Goal: Task Accomplishment & Management: Complete application form

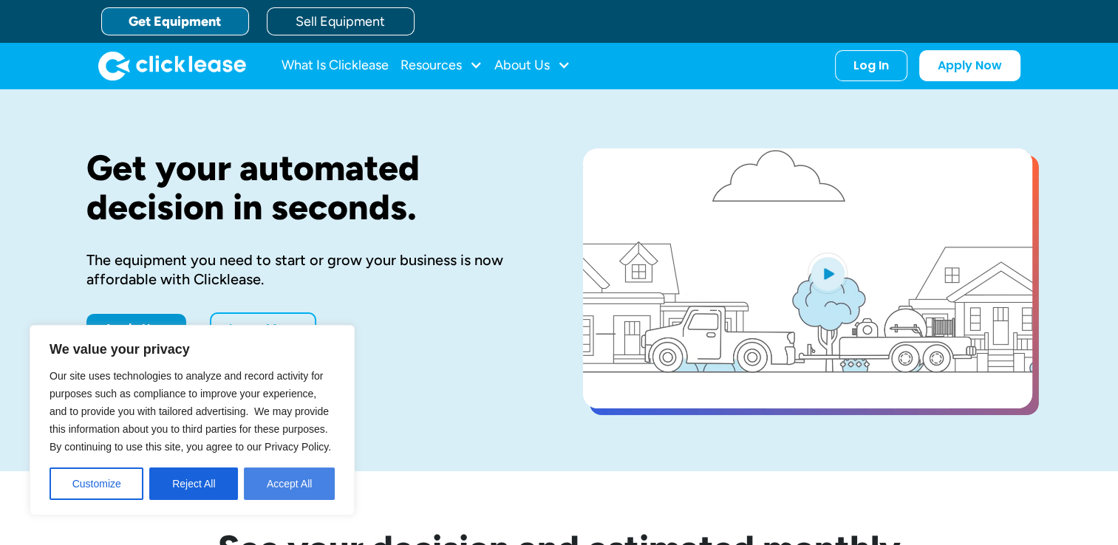
click at [309, 492] on button "Accept All" at bounding box center [289, 484] width 91 height 32
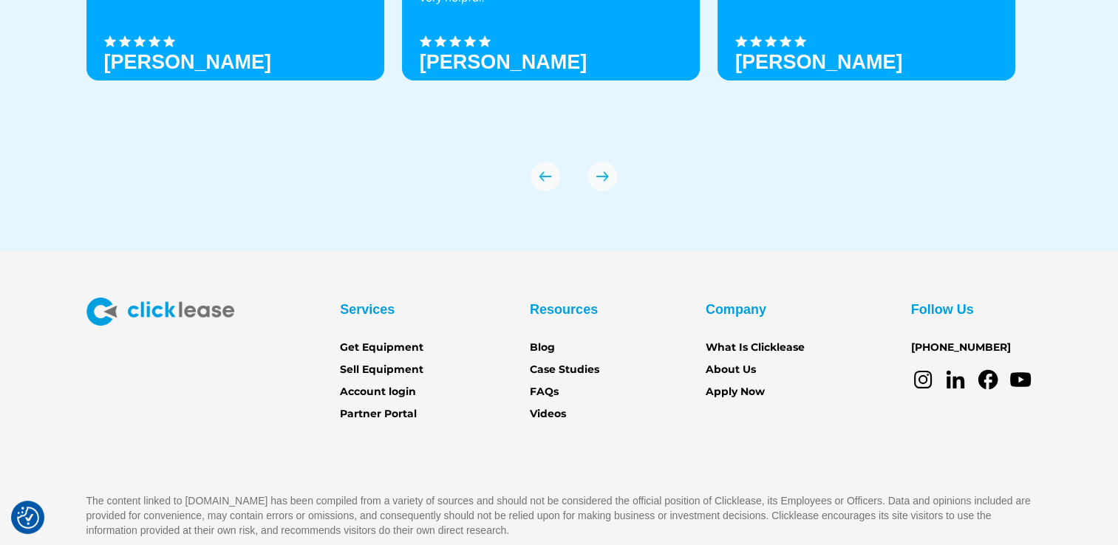
scroll to position [5259, 0]
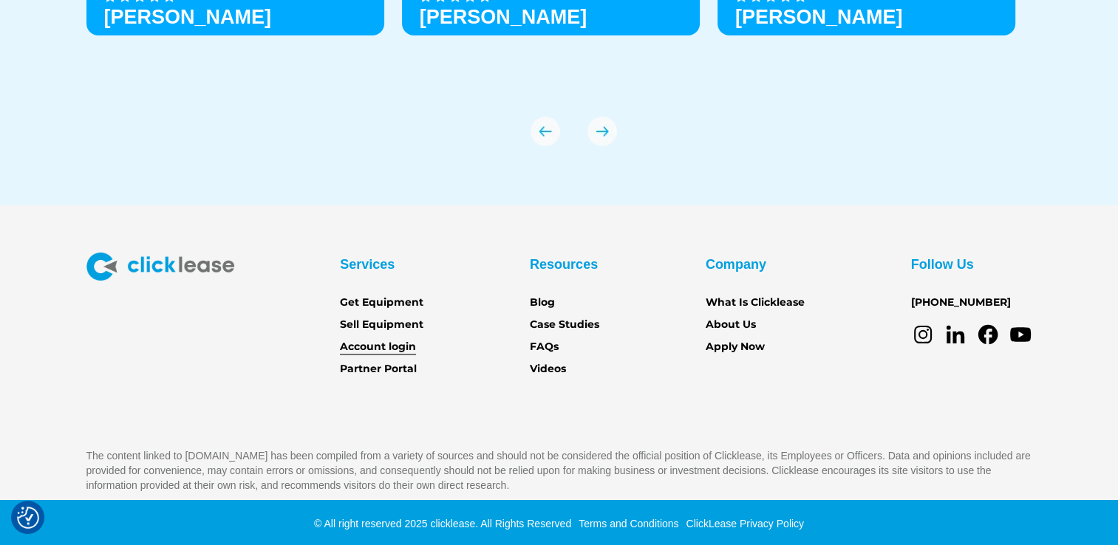
click at [394, 350] on link "Account login" at bounding box center [378, 347] width 76 height 16
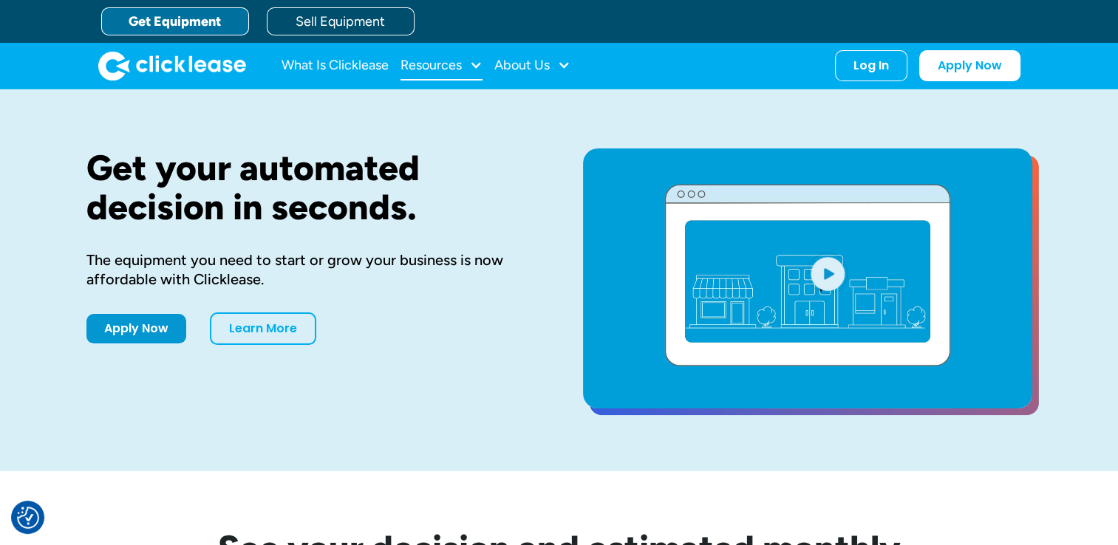
click at [450, 65] on div "Resources" at bounding box center [430, 65] width 61 height 0
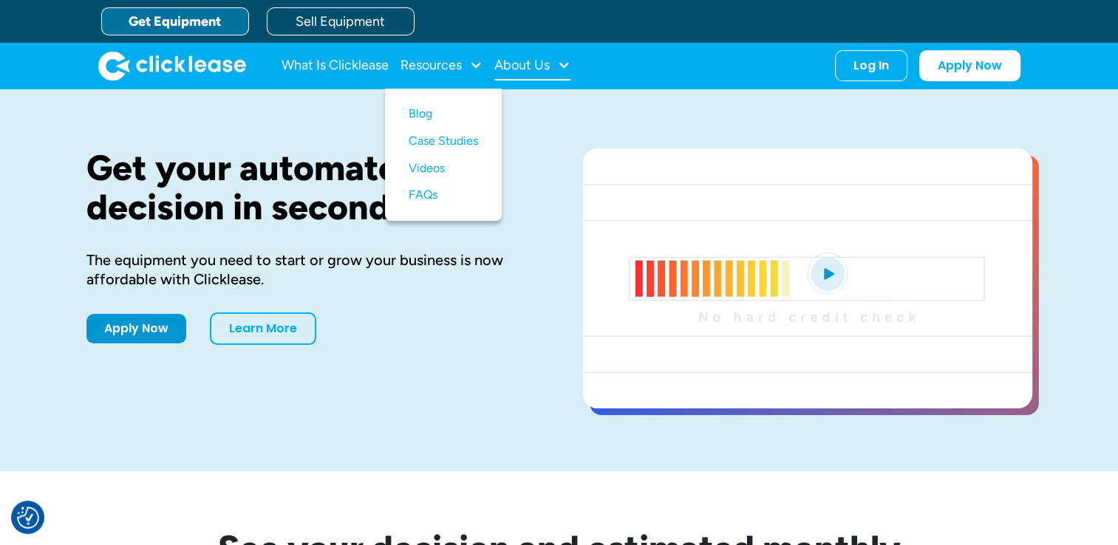
click at [548, 73] on div "About Us" at bounding box center [532, 66] width 76 height 30
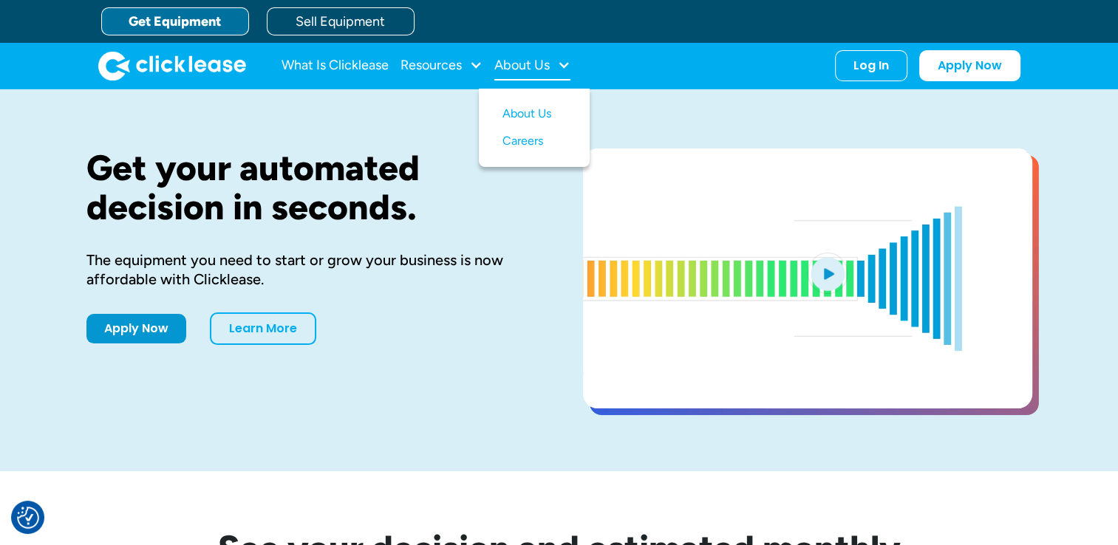
scroll to position [4819, 0]
